Goal: Task Accomplishment & Management: Manage account settings

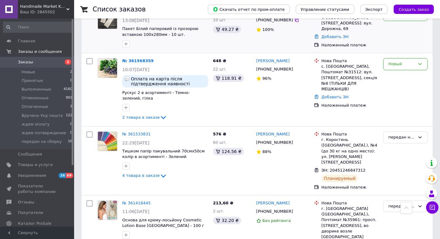
scroll to position [124, 0]
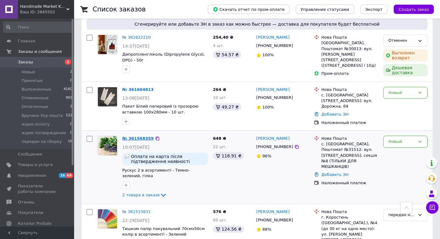
click at [133, 137] on link "№ 361568359" at bounding box center [138, 138] width 32 height 5
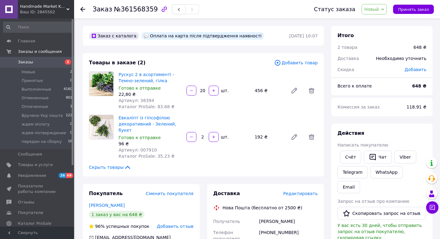
click at [384, 10] on icon at bounding box center [383, 9] width 3 height 3
click at [379, 40] on li "Отменен" at bounding box center [387, 40] width 51 height 9
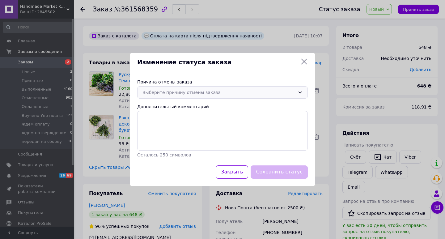
click at [298, 95] on div "Выберите причину отмены заказа" at bounding box center [222, 92] width 171 height 12
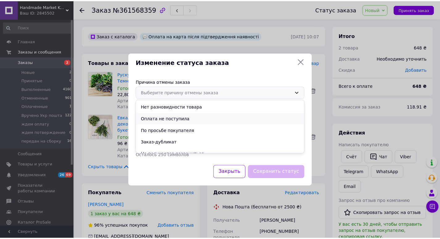
scroll to position [29, 0]
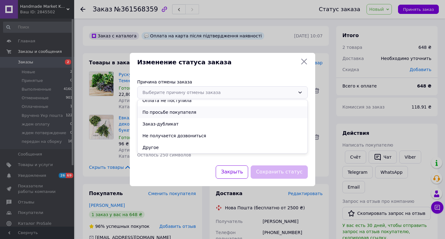
click at [182, 115] on li "По просьбе покупателя" at bounding box center [223, 112] width 170 height 12
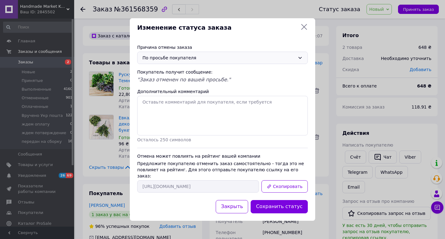
click at [274, 202] on button "Сохранить статус" at bounding box center [279, 206] width 57 height 13
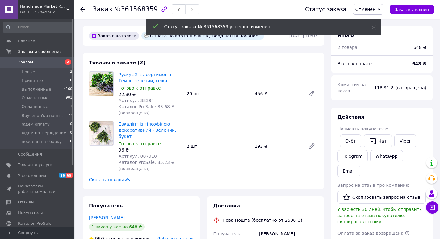
click at [80, 6] on div "Заказ №361568359 Статус заказа Отменен Принят Выполнен Оплаченный Вручено Укр п…" at bounding box center [257, 9] width 366 height 19
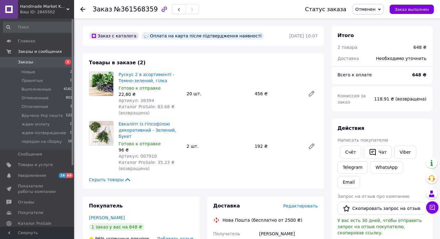
click at [83, 10] on icon at bounding box center [82, 9] width 5 height 5
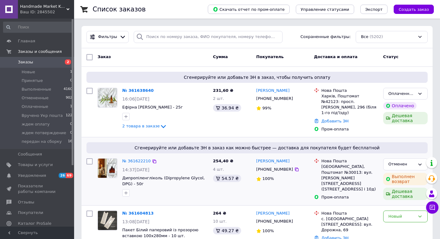
scroll to position [124, 0]
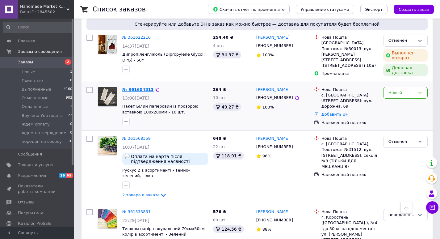
click at [128, 88] on link "№ 361604813" at bounding box center [138, 89] width 32 height 5
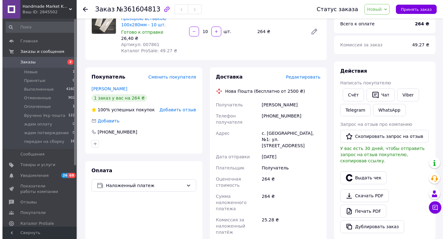
scroll to position [62, 0]
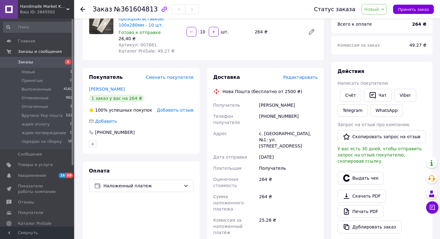
click at [298, 79] on span "Редактировать" at bounding box center [300, 77] width 35 height 5
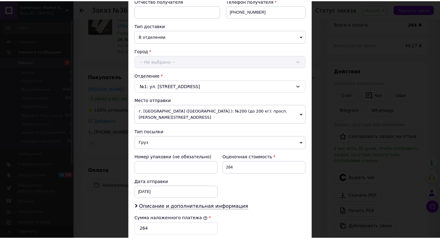
scroll to position [233, 0]
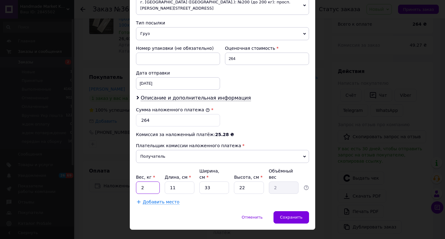
drag, startPoint x: 145, startPoint y: 177, endPoint x: 128, endPoint y: 183, distance: 17.7
click at [132, 179] on div "Способ доставки Нова Пошта (бесплатно от 2500 ₴) Плательщик Получатель Отправит…" at bounding box center [222, 9] width 185 height 403
type input "1"
drag, startPoint x: 211, startPoint y: 177, endPoint x: 199, endPoint y: 172, distance: 13.1
click at [199, 181] on input "33" at bounding box center [214, 187] width 30 height 12
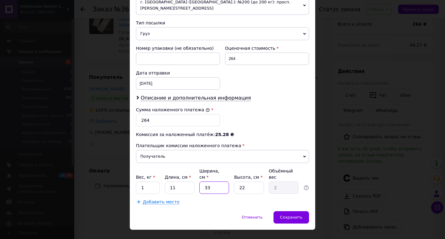
type input "2"
type input "0.12"
type input "20"
type input "1.21"
type input "20"
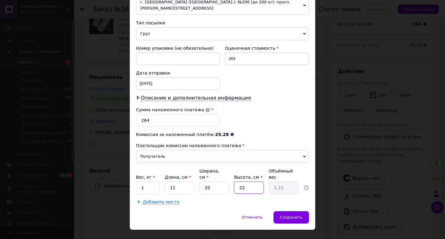
drag, startPoint x: 250, startPoint y: 174, endPoint x: 238, endPoint y: 177, distance: 12.5
click at [238, 181] on input "22" at bounding box center [249, 187] width 30 height 12
type input "1"
type input "0.1"
type input "10"
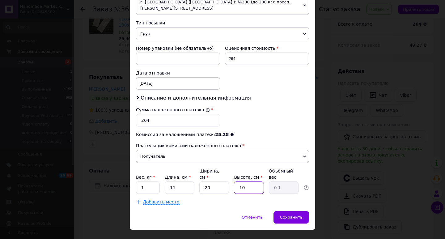
type input "0.55"
type input "1"
type input "0.1"
type input "15"
type input "0.83"
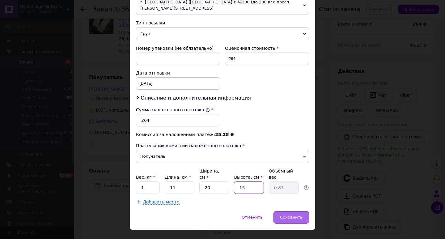
type input "15"
click at [287, 215] on span "Сохранить" at bounding box center [291, 217] width 23 height 5
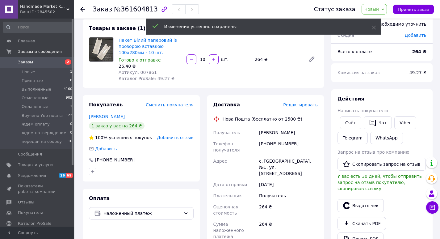
scroll to position [31, 0]
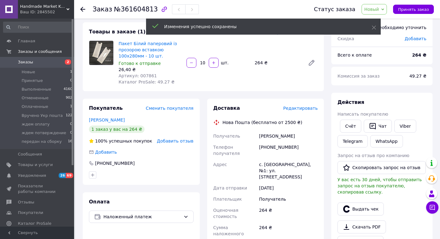
click at [388, 10] on span "Новый" at bounding box center [375, 9] width 26 height 11
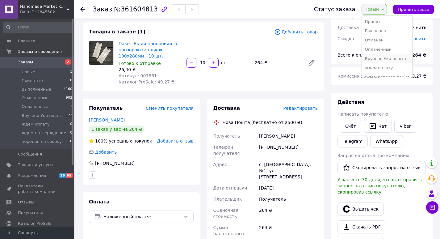
scroll to position [16, 0]
click at [387, 62] on li "ждем потверждение" at bounding box center [387, 61] width 51 height 9
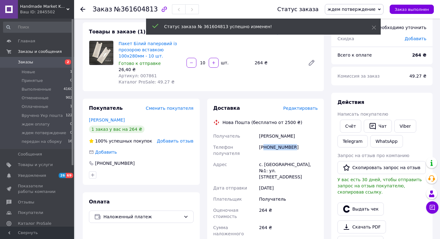
drag, startPoint x: 290, startPoint y: 146, endPoint x: 264, endPoint y: 150, distance: 26.2
click at [264, 150] on div "[PHONE_NUMBER]" at bounding box center [288, 150] width 61 height 17
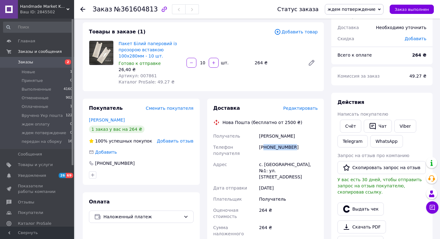
copy div "80934813407"
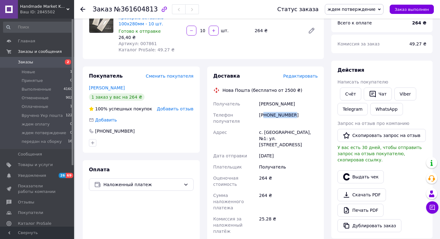
scroll to position [93, 0]
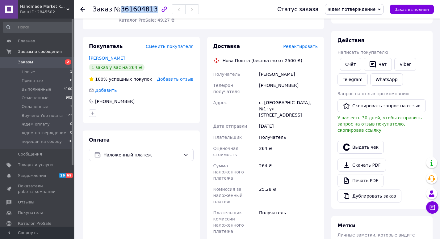
drag, startPoint x: 119, startPoint y: 11, endPoint x: 148, endPoint y: 13, distance: 29.4
click at [148, 13] on span "№361604813" at bounding box center [136, 9] width 44 height 7
copy span "361604813"
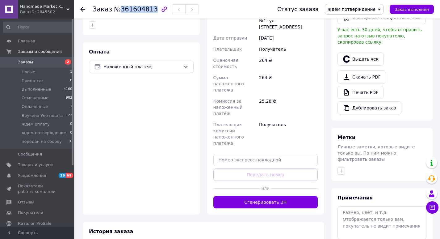
scroll to position [185, 0]
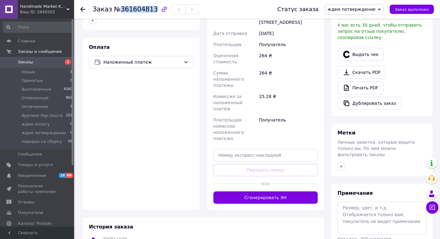
click at [268, 191] on button "Сгенерировать ЭН" at bounding box center [266, 197] width 105 height 12
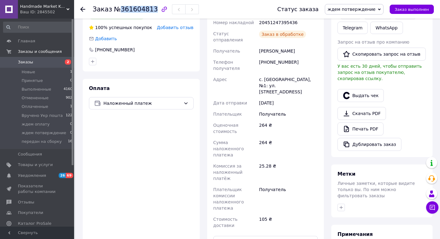
scroll to position [93, 0]
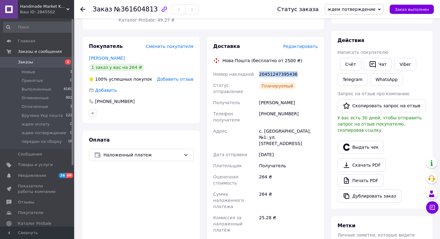
drag, startPoint x: 291, startPoint y: 75, endPoint x: 258, endPoint y: 74, distance: 33.1
click at [258, 74] on div "Номер накладной 20451247395436 Статус отправления Планируемый Получатель [PERSO…" at bounding box center [265, 176] width 107 height 214
copy div "Номер накладной 20451247395436"
click at [382, 8] on span "ждем потверждение" at bounding box center [354, 9] width 59 height 11
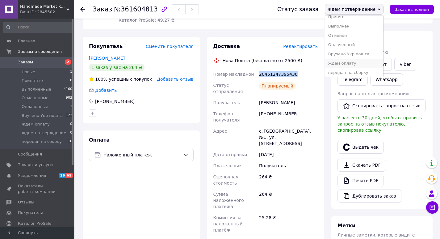
scroll to position [7, 0]
click at [361, 71] on li "передан на сборку" at bounding box center [354, 70] width 58 height 9
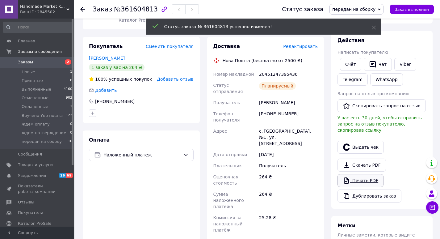
click at [361, 176] on link "Печать PDF" at bounding box center [361, 180] width 46 height 13
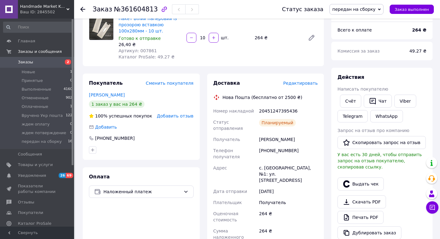
scroll to position [0, 0]
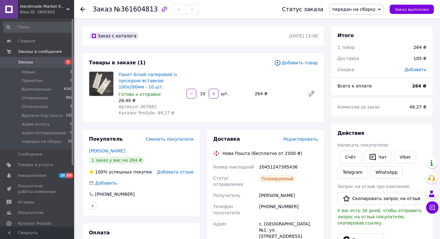
click at [83, 9] on icon at bounding box center [82, 9] width 5 height 5
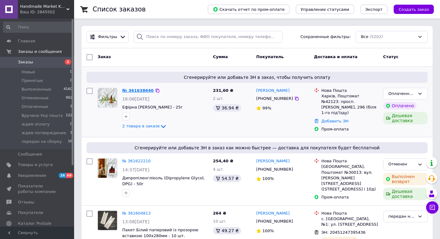
click at [132, 92] on link "№ 361638640" at bounding box center [138, 90] width 32 height 5
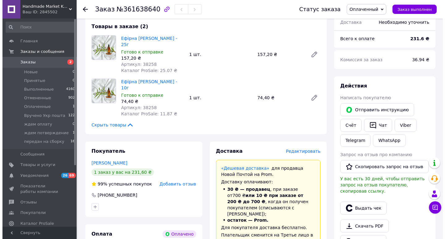
scroll to position [93, 0]
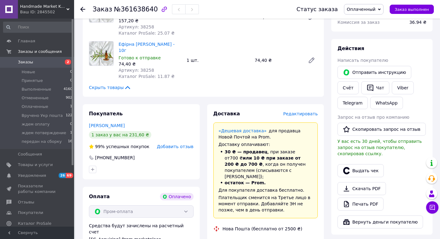
click at [299, 111] on span "Редактировать" at bounding box center [300, 113] width 35 height 5
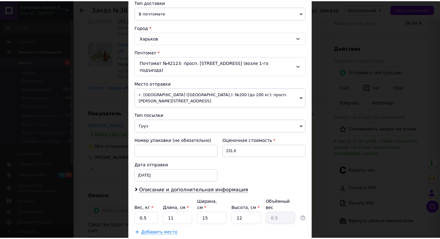
scroll to position [172, 0]
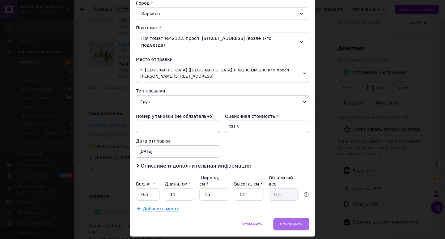
click at [287, 222] on span "Сохранить" at bounding box center [291, 224] width 23 height 5
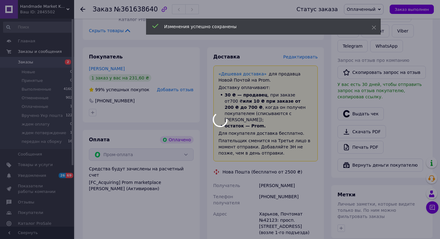
scroll to position [216, 0]
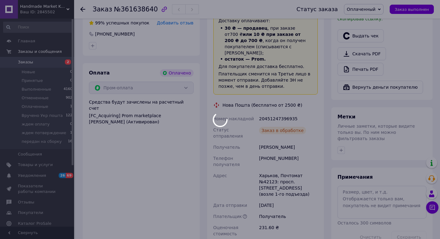
click at [383, 10] on body "Handmade Market Kyiv Ваш ID: 2845502 Сайт Handmade Market Kyiv Кабинет покупате…" at bounding box center [220, 93] width 440 height 619
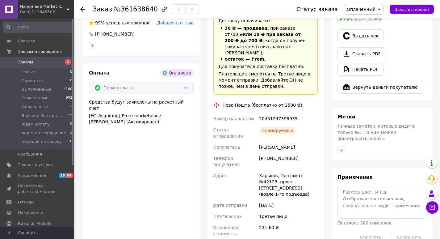
click at [381, 9] on icon at bounding box center [379, 9] width 3 height 3
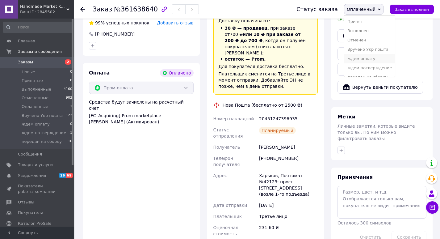
scroll to position [7, 0]
click at [368, 69] on li "передан на сборку" at bounding box center [370, 70] width 51 height 9
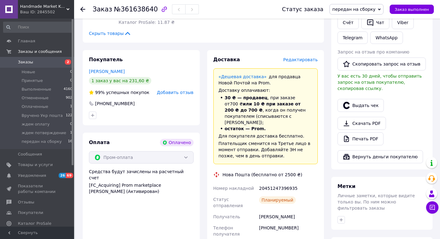
scroll to position [185, 0]
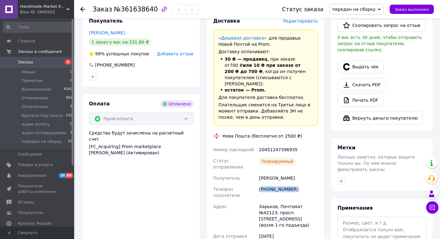
drag, startPoint x: 292, startPoint y: 167, endPoint x: 263, endPoint y: 167, distance: 29.4
click at [263, 184] on div "[PHONE_NUMBER]" at bounding box center [288, 192] width 61 height 17
copy div "380680671990"
drag, startPoint x: 118, startPoint y: 8, endPoint x: 148, endPoint y: 12, distance: 30.2
click at [148, 12] on span "№361638640" at bounding box center [136, 9] width 44 height 7
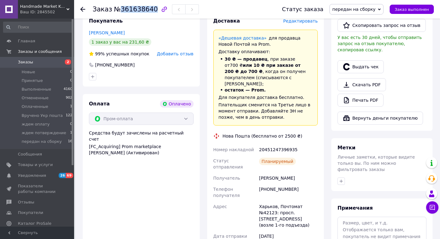
copy span "361638640"
drag, startPoint x: 293, startPoint y: 131, endPoint x: 258, endPoint y: 133, distance: 35.2
click at [258, 144] on div "20451247396935" at bounding box center [288, 149] width 61 height 11
copy div "20451247396935"
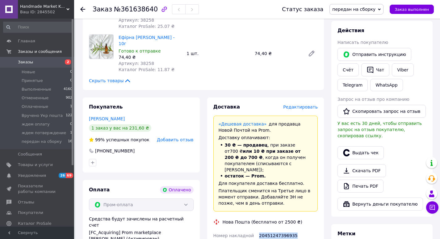
scroll to position [155, 0]
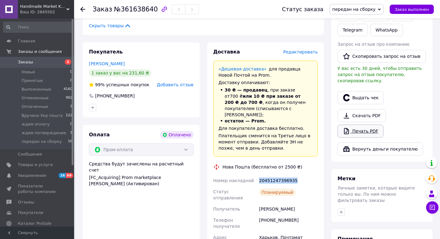
click at [359, 128] on link "Печать PDF" at bounding box center [361, 131] width 46 height 13
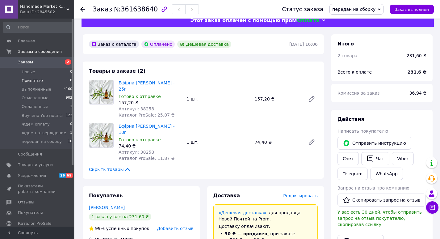
scroll to position [0, 0]
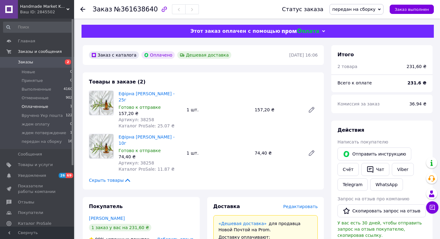
click at [40, 108] on span "Оплаченные" at bounding box center [35, 107] width 27 height 6
